Goal: Transaction & Acquisition: Purchase product/service

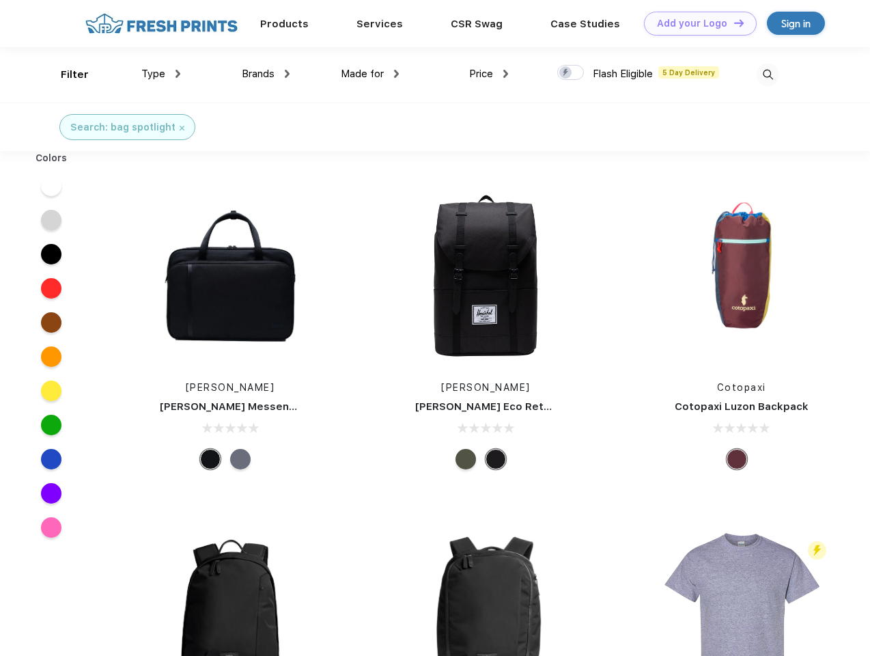
scroll to position [1, 0]
click at [695, 23] on link "Add your Logo Design Tool" at bounding box center [700, 24] width 113 height 24
click at [0, 0] on div "Design Tool" at bounding box center [0, 0] width 0 height 0
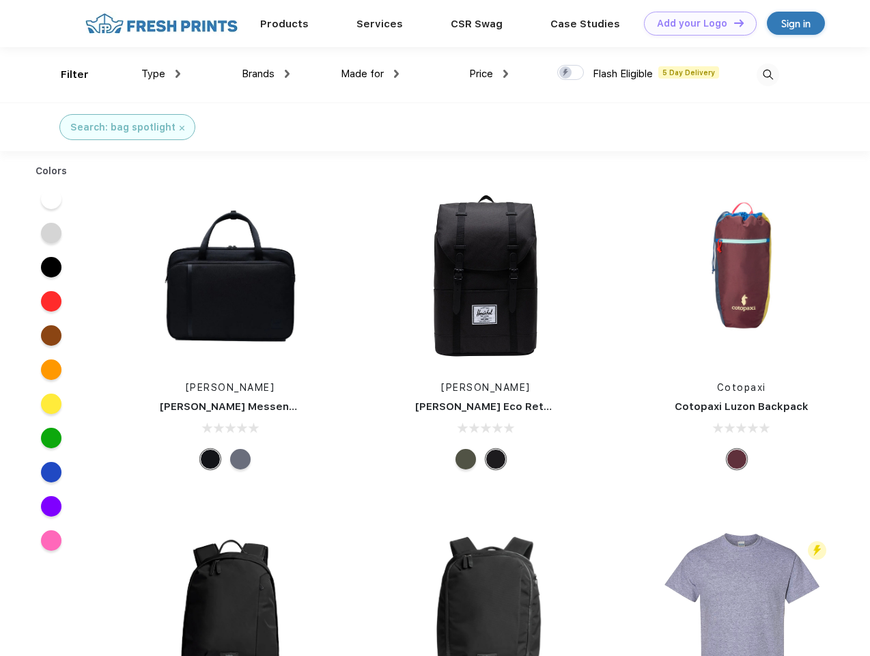
click at [733, 23] on link "Add your Logo Design Tool" at bounding box center [700, 24] width 113 height 24
click at [66, 74] on div "Filter" at bounding box center [75, 75] width 28 height 16
click at [161, 74] on span "Type" at bounding box center [153, 74] width 24 height 12
click at [266, 74] on span "Brands" at bounding box center [258, 74] width 33 height 12
click at [370, 74] on span "Made for" at bounding box center [362, 74] width 43 height 12
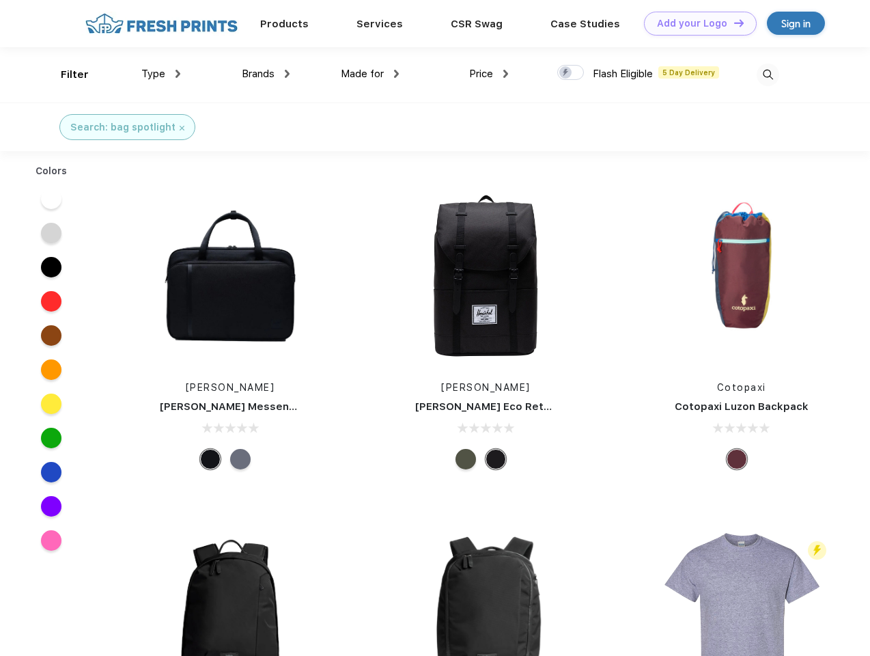
click at [489, 74] on span "Price" at bounding box center [481, 74] width 24 height 12
click at [571, 73] on div at bounding box center [570, 72] width 27 height 15
click at [566, 73] on input "checkbox" at bounding box center [561, 68] width 9 height 9
click at [767, 74] on img at bounding box center [768, 75] width 23 height 23
